Goal: Task Accomplishment & Management: Use online tool/utility

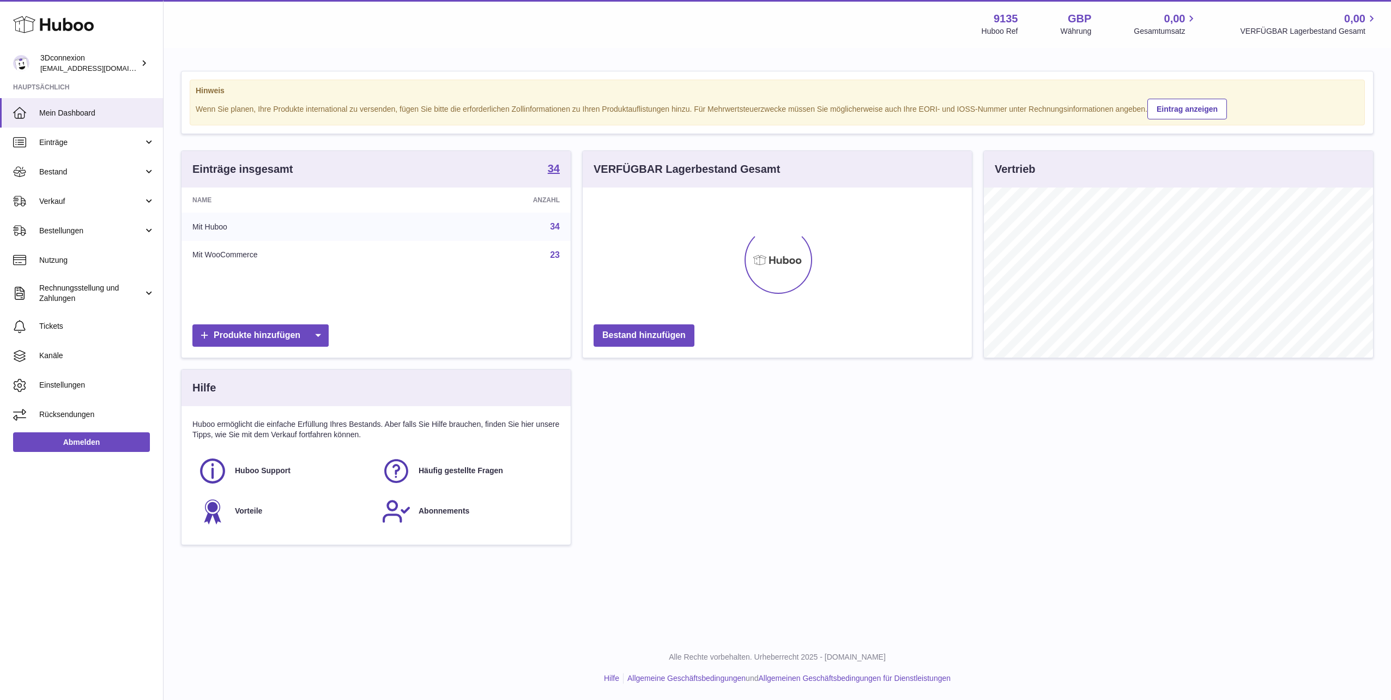
scroll to position [545008, 544789]
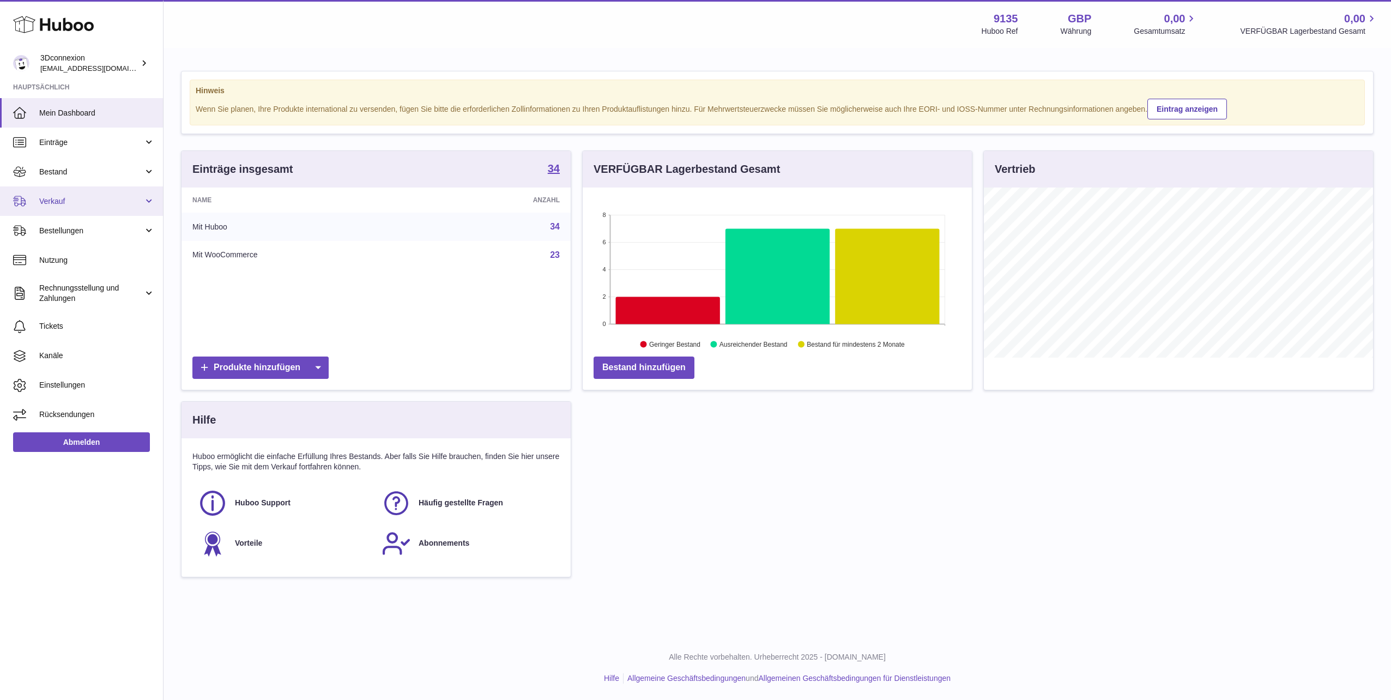
click at [66, 188] on link "Verkauf" at bounding box center [81, 200] width 163 height 29
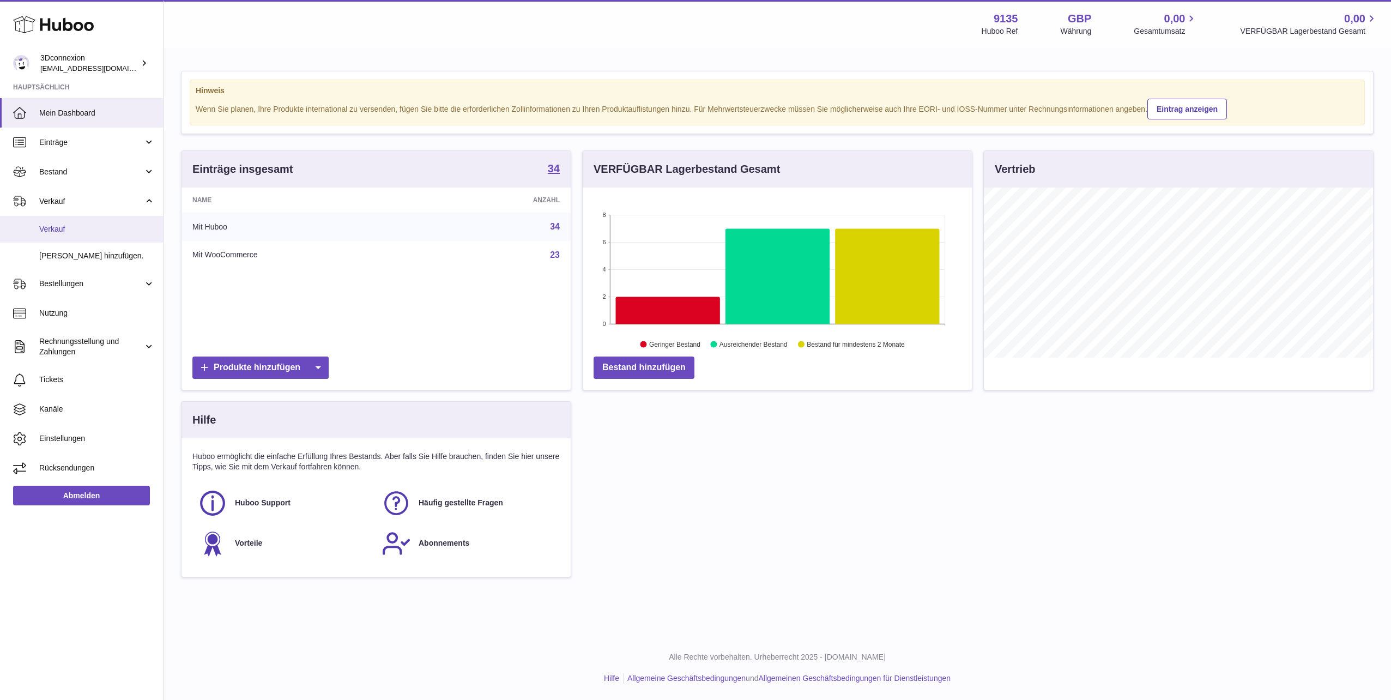
click at [80, 227] on span "Verkauf" at bounding box center [97, 229] width 116 height 10
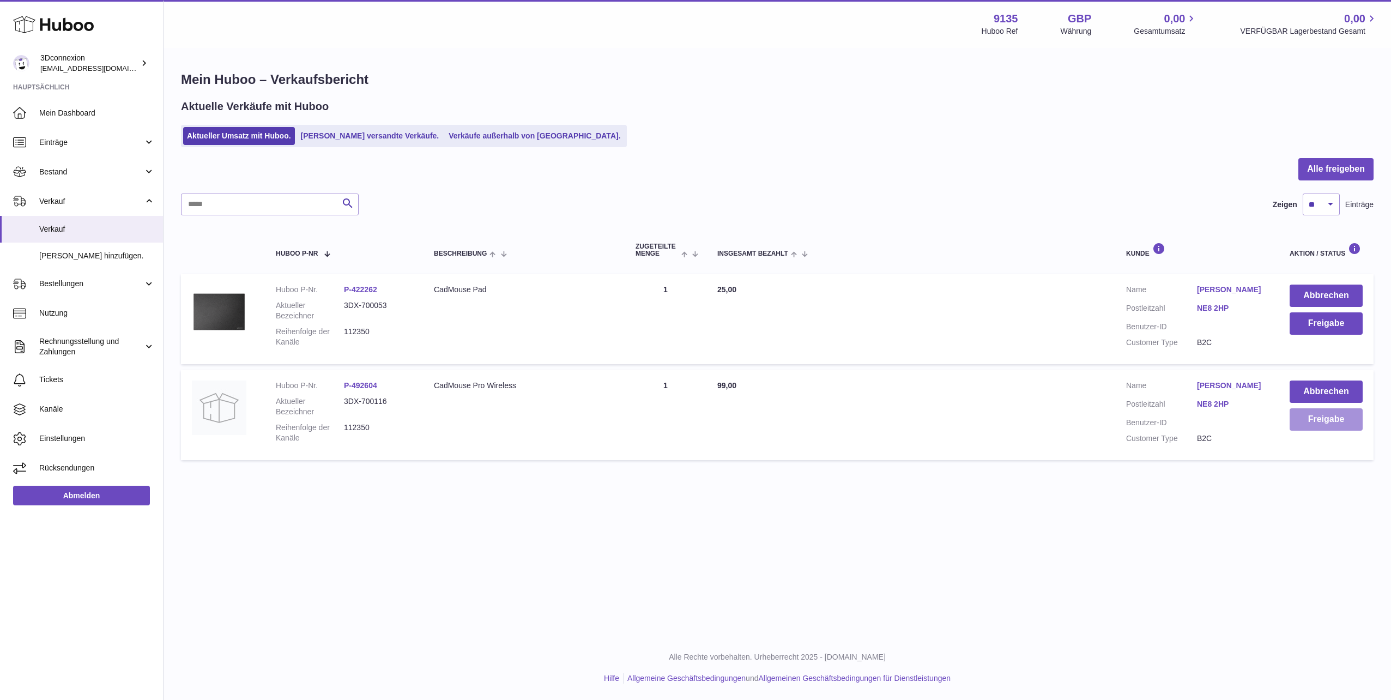
click at [1306, 426] on button "Freigabe" at bounding box center [1326, 419] width 73 height 22
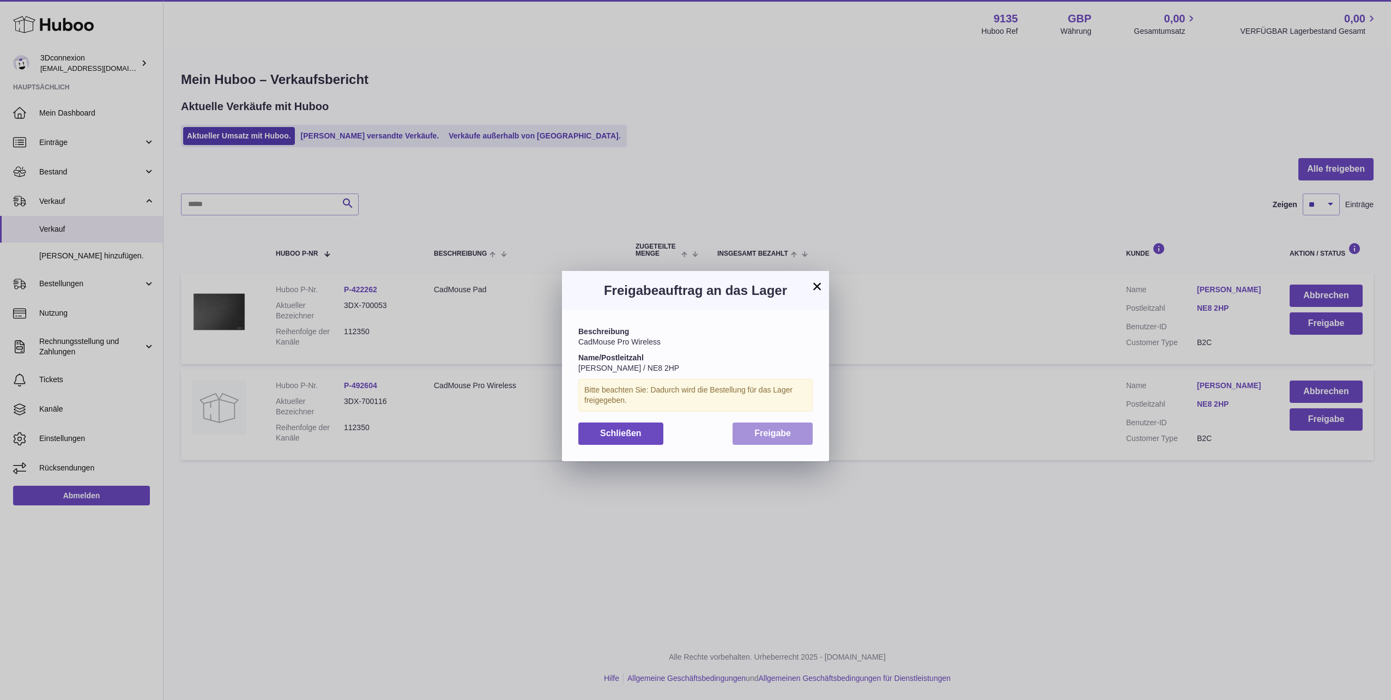
click at [780, 438] on button "Freigabe" at bounding box center [773, 434] width 80 height 22
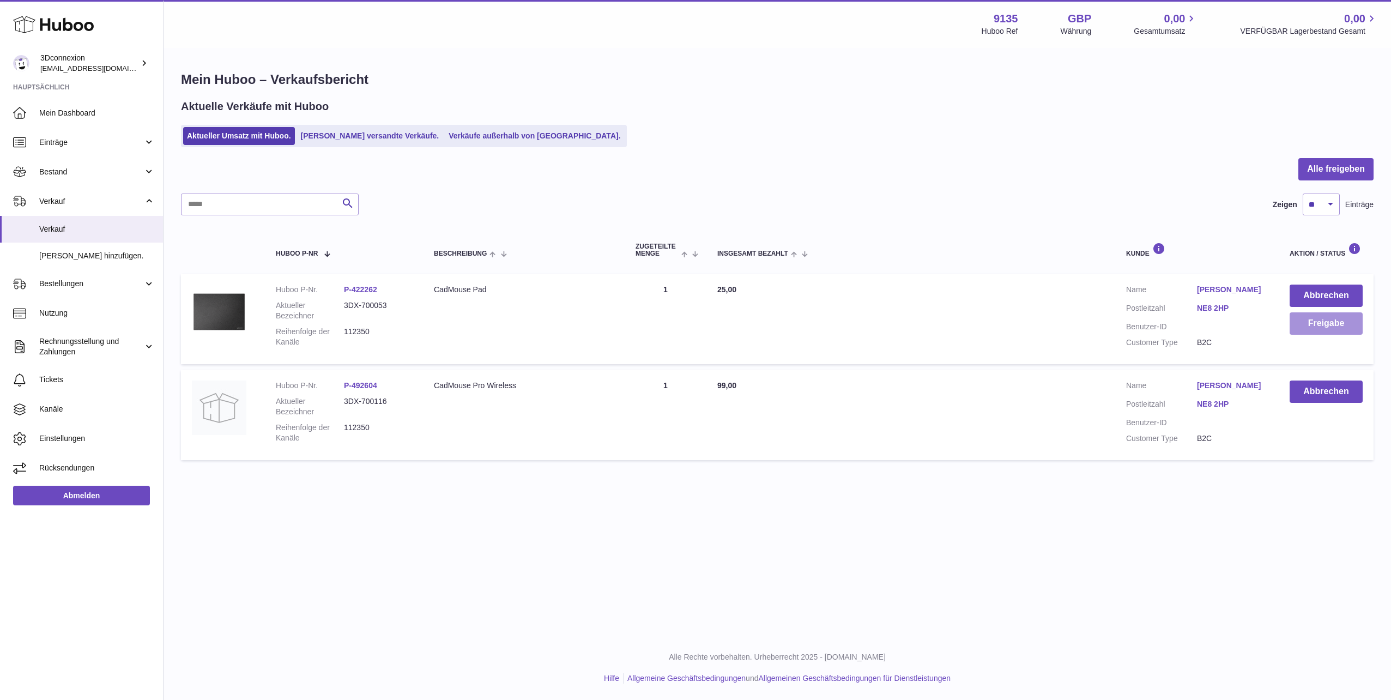
click at [1332, 329] on button "Freigabe" at bounding box center [1326, 323] width 73 height 22
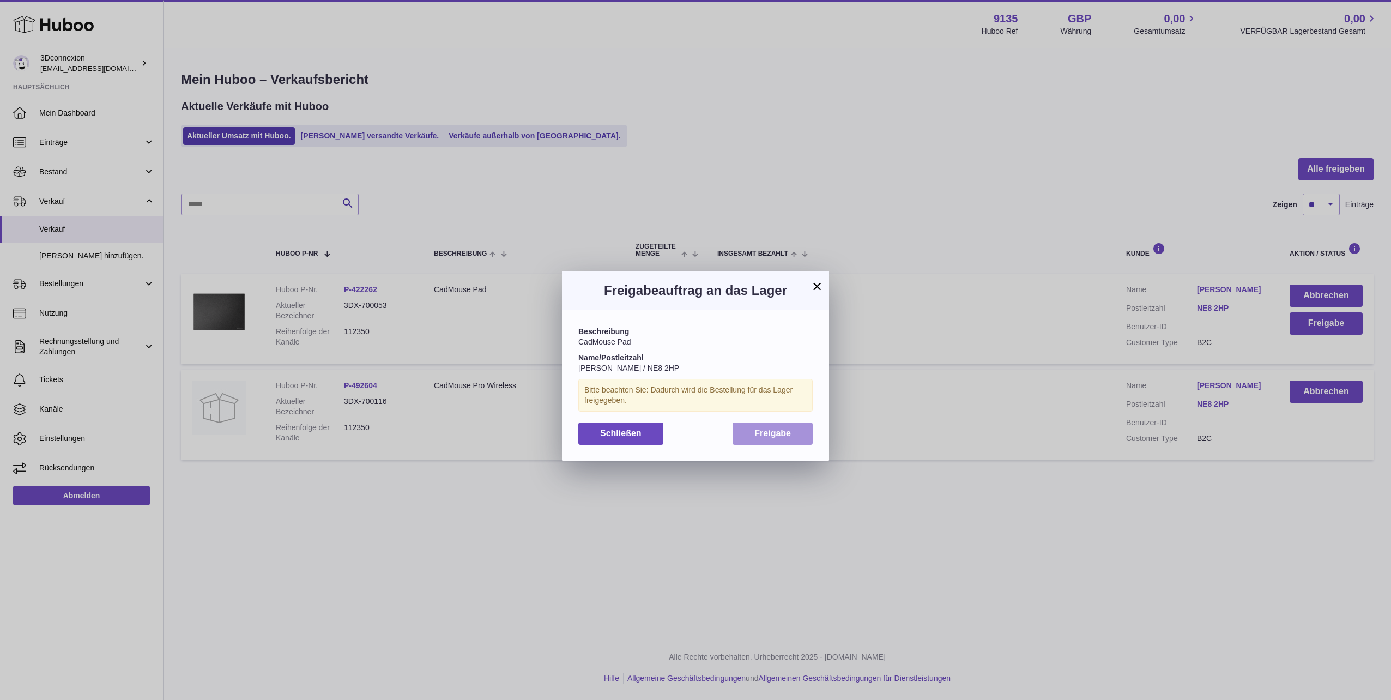
click at [786, 438] on button "Freigabe" at bounding box center [773, 434] width 80 height 22
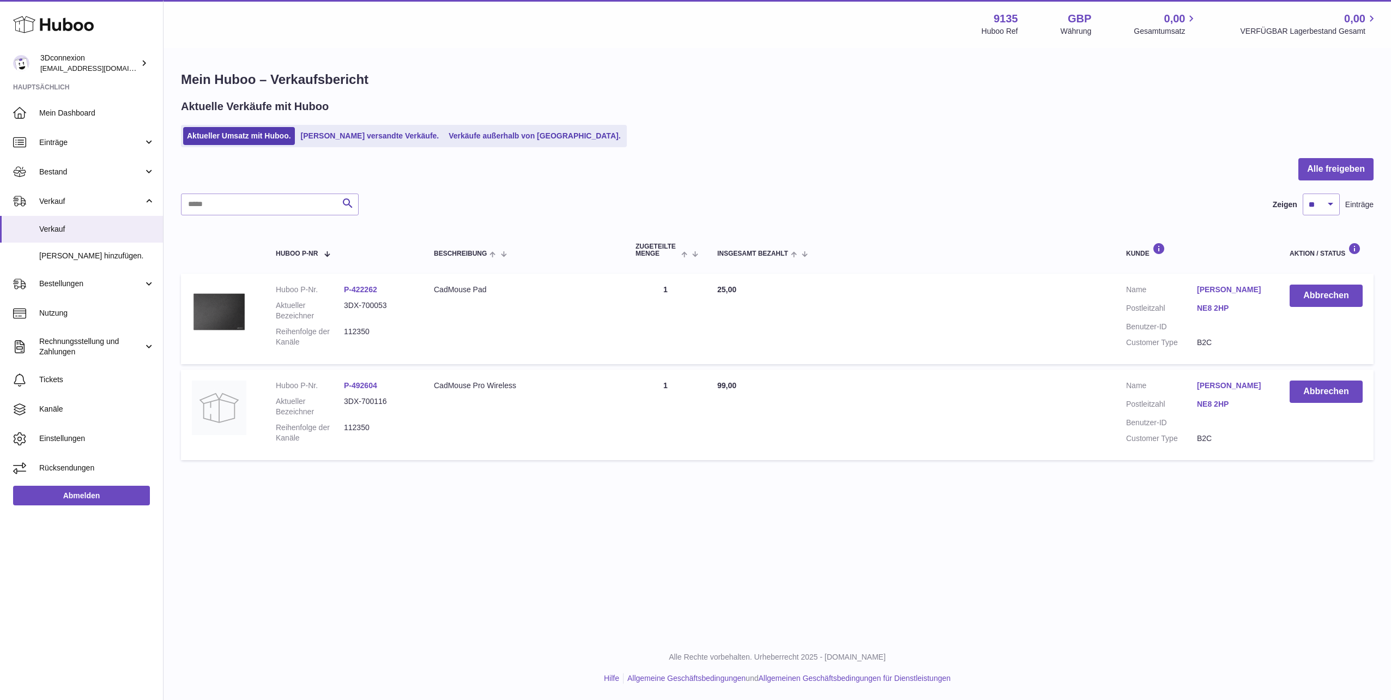
click at [693, 133] on div "Aktueller Umsatz mit Huboo. Von Huboo versandte Verkäufe. Verkäufe außerhalb vo…" at bounding box center [777, 136] width 1193 height 22
